Goal: Find specific page/section: Find specific page/section

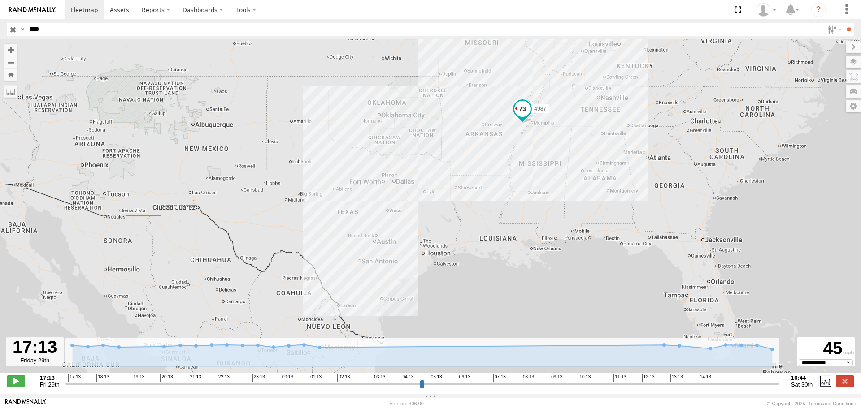
select select "**********"
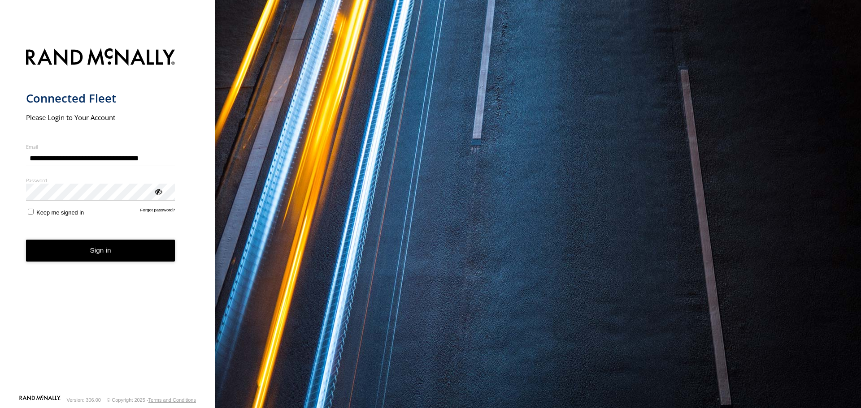
click at [104, 237] on form "**********" at bounding box center [108, 219] width 164 height 352
click at [103, 247] on button "Sign in" at bounding box center [100, 251] width 149 height 22
click at [37, 215] on span "Keep me signed in" at bounding box center [60, 212] width 48 height 7
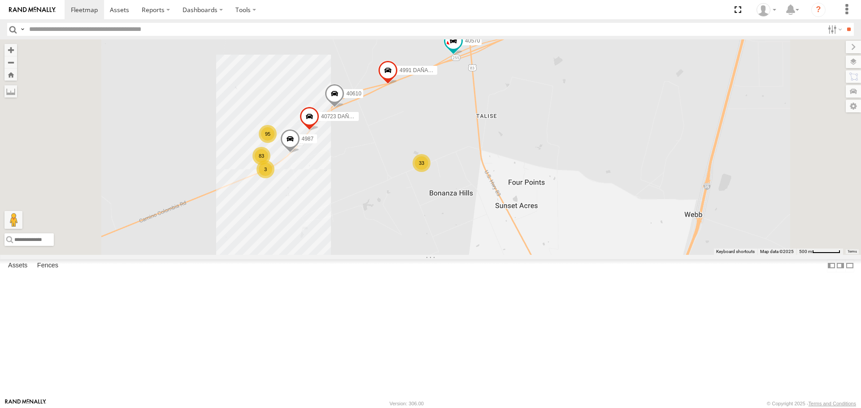
drag, startPoint x: 475, startPoint y: 187, endPoint x: 496, endPoint y: 202, distance: 26.1
click at [496, 202] on div "40335 DAÑADO 42307 DAÑADO 40634 N2310 42313 PERDIDO 40432 DAÑADO 42223 42314 40…" at bounding box center [430, 146] width 861 height 215
click at [300, 153] on span at bounding box center [290, 141] width 20 height 24
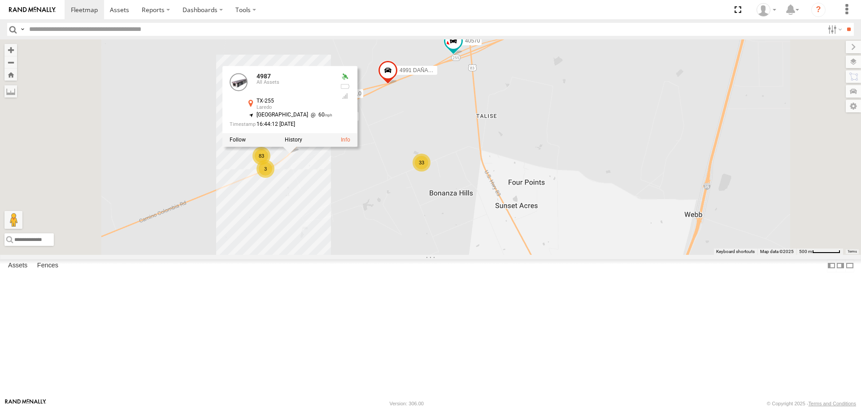
click at [416, 238] on div "40335 DAÑADO 42307 DAÑADO 40634 N2310 42313 PERDIDO 40432 DAÑADO 42223 42314 40…" at bounding box center [430, 146] width 861 height 215
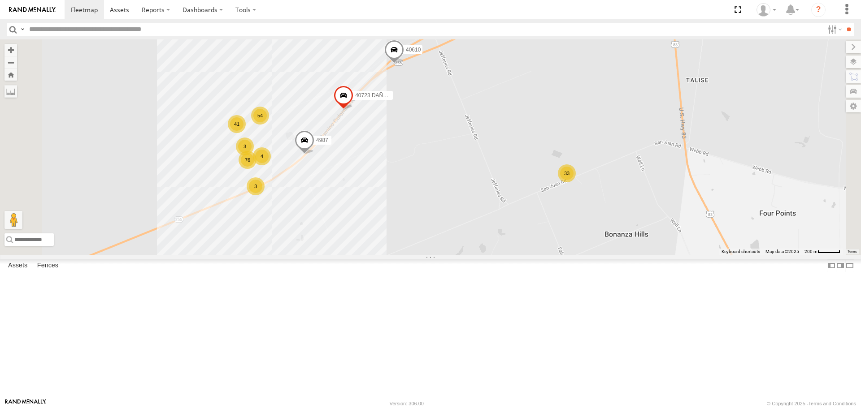
drag, startPoint x: 491, startPoint y: 231, endPoint x: 483, endPoint y: 240, distance: 12.4
click at [483, 240] on div "40335 DAÑADO 42307 DAÑADO 40634 N2310 42313 PERDIDO 40432 DAÑADO 42223 42314 40…" at bounding box center [430, 146] width 861 height 215
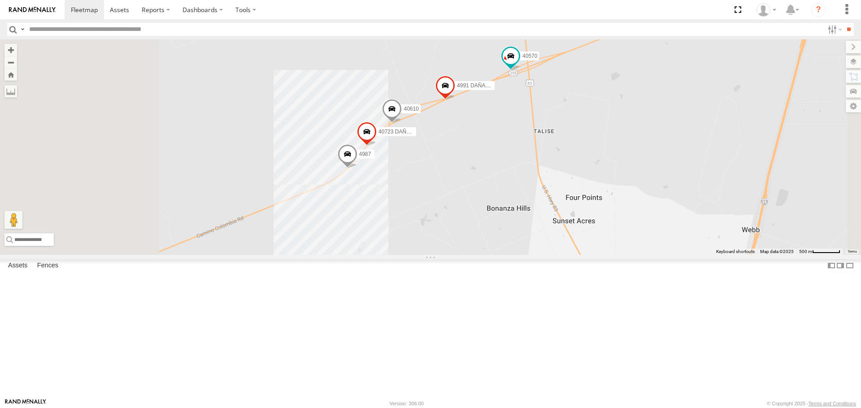
drag, startPoint x: 516, startPoint y: 231, endPoint x: 505, endPoint y: 245, distance: 17.7
click at [505, 245] on div "40335 DAÑADO 42307 DAÑADO 40634 N2310 42313 PERDIDO 40432 DAÑADO 42223 42314 40…" at bounding box center [430, 146] width 861 height 215
drag, startPoint x: 512, startPoint y: 230, endPoint x: 499, endPoint y: 252, distance: 25.1
click at [499, 252] on div "40335 DAÑADO 42307 DAÑADO 40634 N2310 42313 PERDIDO 40432 DAÑADO 42223 42314 40…" at bounding box center [430, 146] width 861 height 215
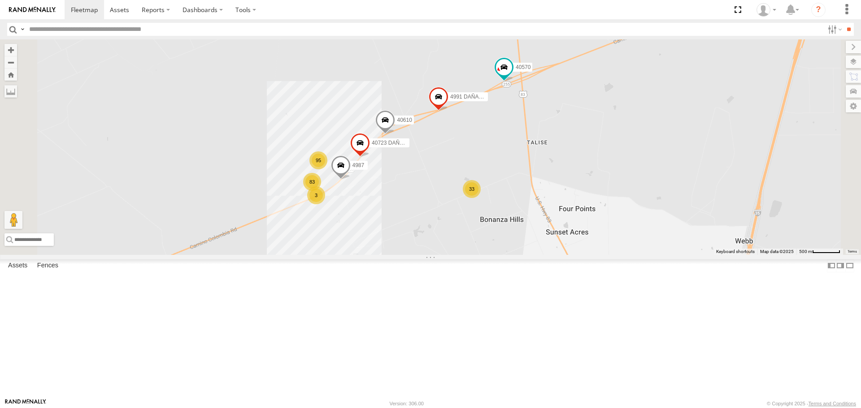
drag, startPoint x: 530, startPoint y: 230, endPoint x: 521, endPoint y: 245, distance: 17.5
click at [521, 245] on div "40335 DAÑADO 42307 DAÑADO 40634 N2310 42313 PERDIDO 40432 DAÑADO 42223 42314 40…" at bounding box center [430, 146] width 861 height 215
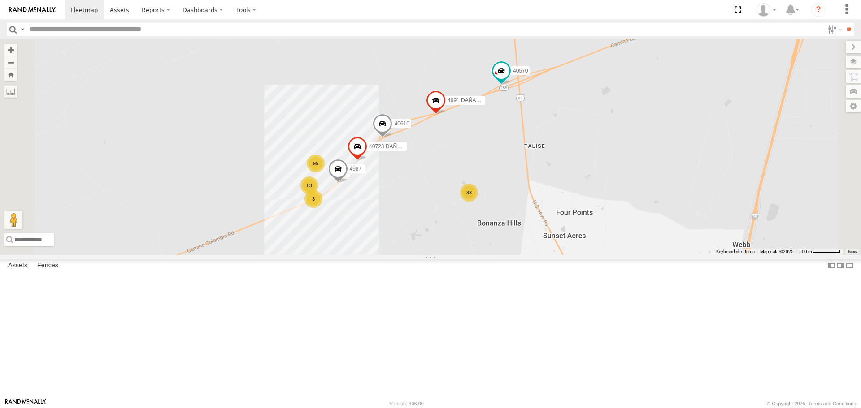
click at [392, 139] on span at bounding box center [383, 126] width 20 height 24
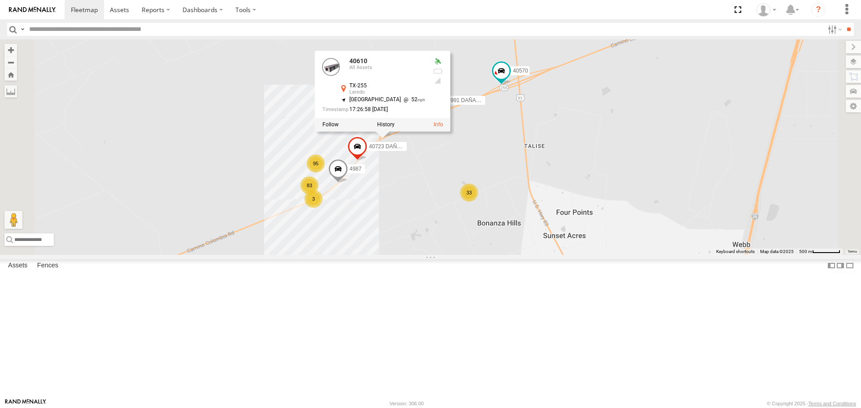
click at [580, 218] on div "40335 DAÑADO 42307 DAÑADO 40634 N2310 42313 PERDIDO 40432 DAÑADO 42223 42314 40…" at bounding box center [430, 146] width 861 height 215
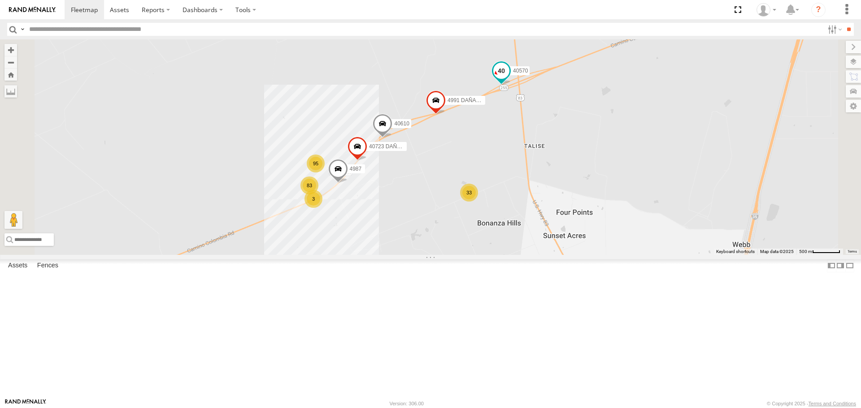
click at [511, 85] on span at bounding box center [501, 73] width 20 height 24
click at [609, 199] on div "40335 DAÑADO 42307 DAÑADO 40634 N2310 42313 PERDIDO 40432 DAÑADO 42223 42314 40…" at bounding box center [430, 146] width 861 height 215
